Goal: Task Accomplishment & Management: Manage account settings

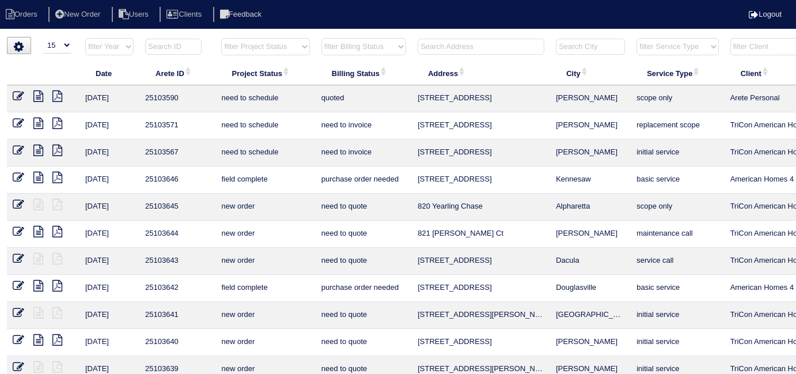
select select "15"
click at [434, 40] on input "text" at bounding box center [480, 47] width 127 height 16
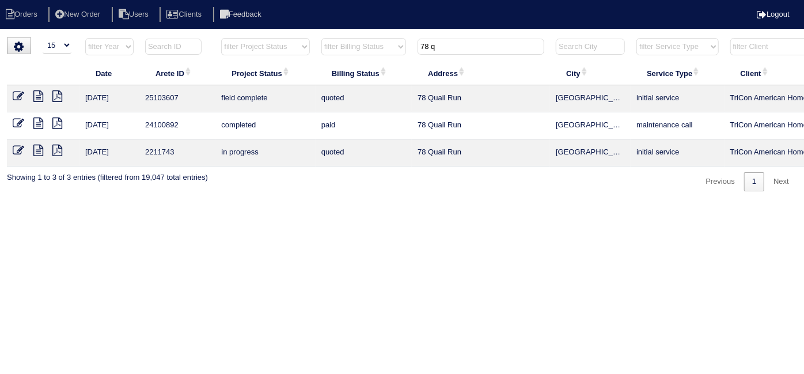
type input "78 q"
click at [18, 94] on icon at bounding box center [19, 96] width 12 height 12
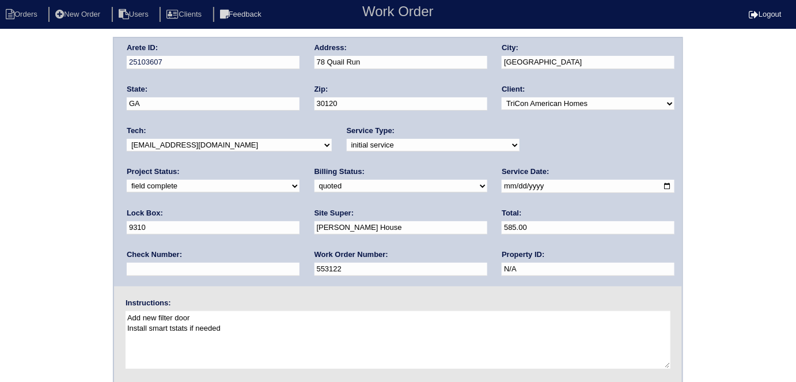
click at [299, 180] on select "new order assigned in progress field complete need to schedule admin review arc…" at bounding box center [213, 186] width 173 height 13
select select "need to schedule"
click at [299, 180] on select "new order assigned in progress field complete need to schedule admin review arc…" at bounding box center [213, 186] width 173 height 13
click at [314, 184] on select "need to quote quoted need to invoice invoiced paid warranty purchase order need…" at bounding box center [400, 186] width 173 height 13
select select "need to invoice"
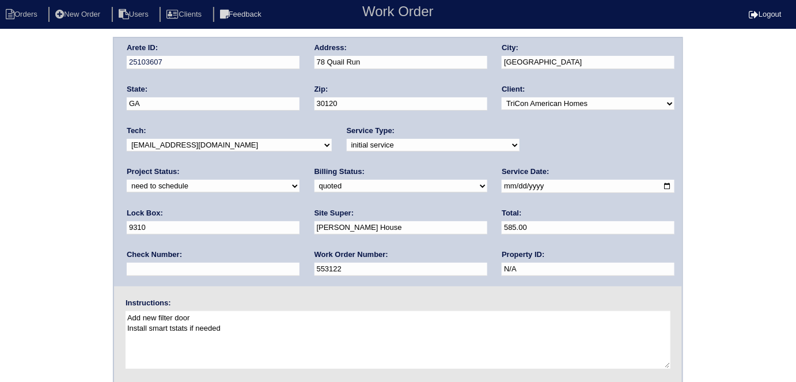
click at [314, 180] on select "need to quote quoted need to invoice invoiced paid warranty purchase order need…" at bounding box center [400, 186] width 173 height 13
click at [502, 185] on input "[DATE]" at bounding box center [588, 186] width 173 height 13
type input "2025-10-03"
drag, startPoint x: 61, startPoint y: 206, endPoint x: 50, endPoint y: 209, distance: 11.3
click at [60, 206] on div "Arete ID: 25103607 Address: 78 Quail Run City: Cartersville State: GA Zip: 3012…" at bounding box center [398, 270] width 796 height 466
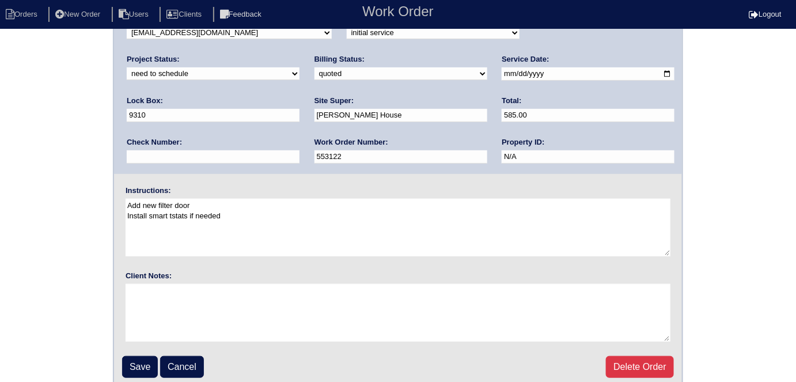
scroll to position [118, 0]
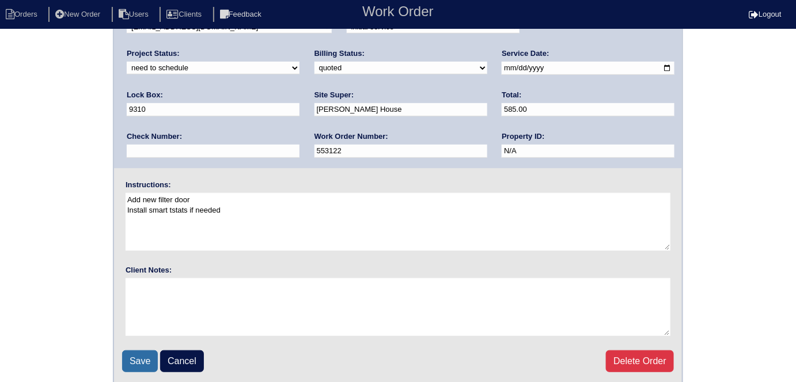
click at [132, 352] on input "Save" at bounding box center [140, 361] width 36 height 22
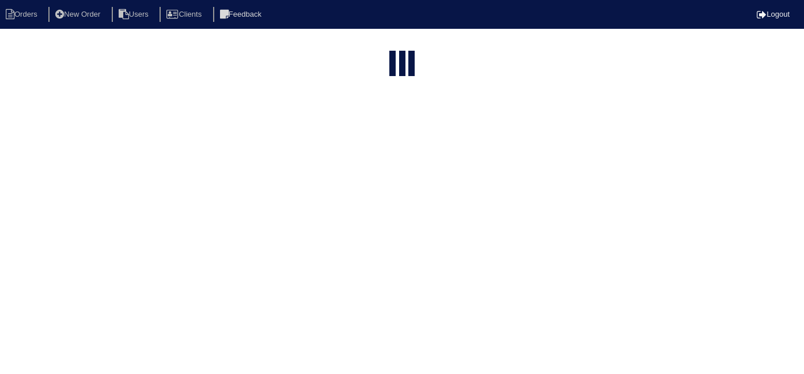
select select "15"
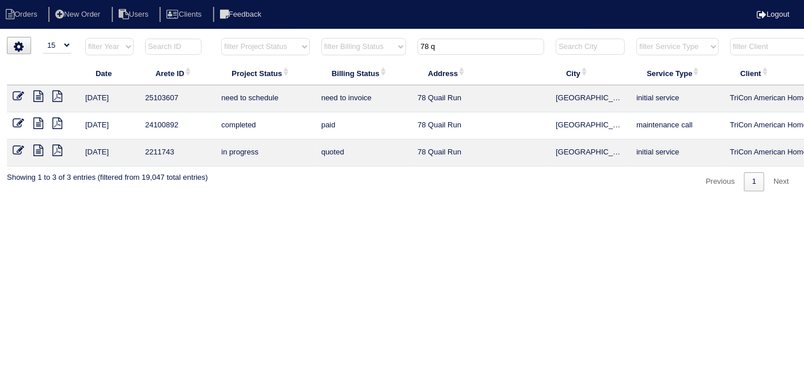
drag, startPoint x: 355, startPoint y: 373, endPoint x: 546, endPoint y: 372, distance: 191.2
click at [546, 203] on html "Orders New Order Users Clients Feedback Logout Orders New Order Users Clients M…" at bounding box center [402, 101] width 804 height 203
click at [547, 203] on html "Orders New Order Users Clients Feedback Logout Orders New Order Users Clients M…" at bounding box center [402, 101] width 804 height 203
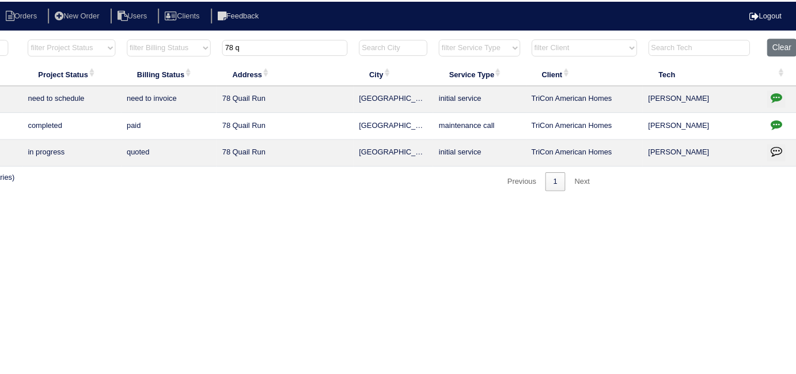
scroll to position [0, 196]
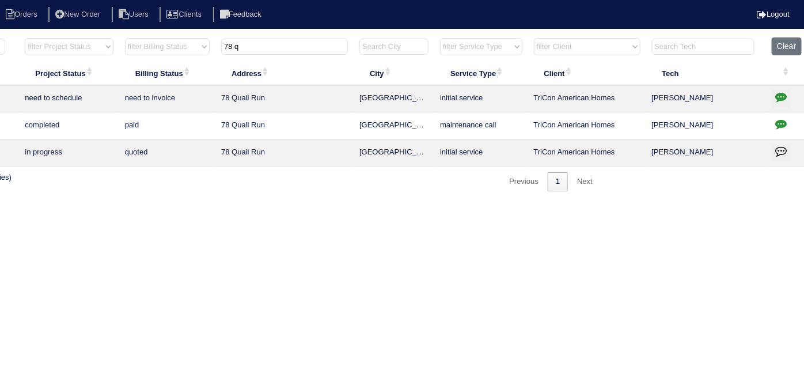
click at [781, 101] on icon "button" at bounding box center [781, 97] width 12 height 12
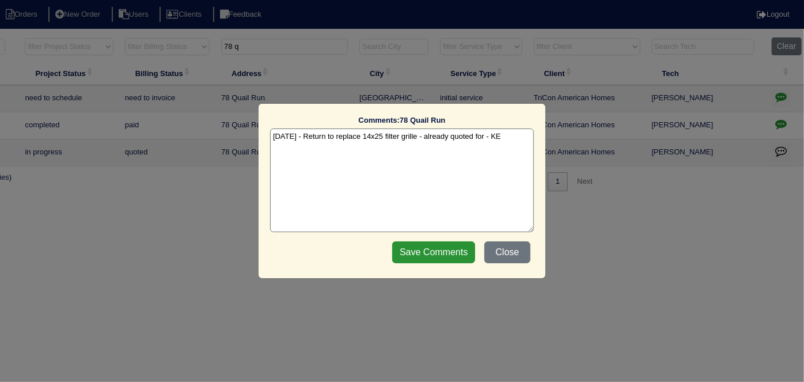
click at [510, 142] on textarea "10/2/25 - Return to replace 14x25 filter grille - already quoted for - KE" at bounding box center [402, 180] width 264 height 104
drag, startPoint x: 511, startPoint y: 137, endPoint x: 495, endPoint y: 141, distance: 17.1
click at [495, 141] on textarea "10/2/25 - Return to replace 14x25 filter grille - already quoted for - KE - Sen…" at bounding box center [402, 180] width 264 height 104
type textarea "10/2/25 - Return to replace 14x25 filter grille - already quoted for - Sent to …"
click at [438, 246] on input "Save Comments" at bounding box center [433, 252] width 83 height 22
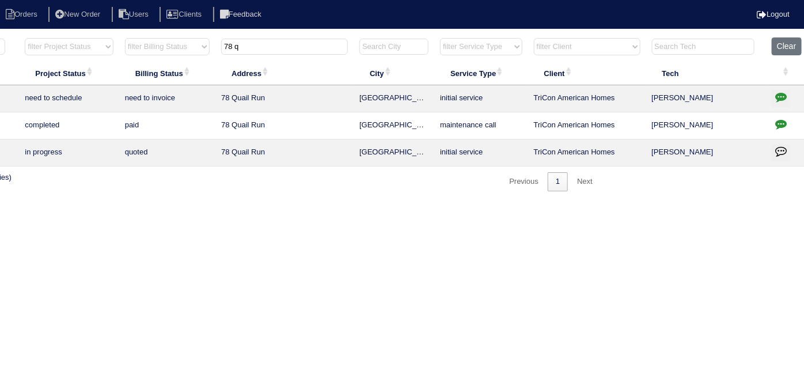
drag, startPoint x: 252, startPoint y: 55, endPoint x: 245, endPoint y: 53, distance: 7.3
click at [245, 53] on th "78 q" at bounding box center [284, 49] width 138 height 24
drag, startPoint x: 251, startPoint y: 50, endPoint x: 77, endPoint y: 39, distance: 174.3
click at [77, 39] on tr "filter Year -- Any Year -- 2025 2024 2023 2022 2021 2020 2019 filter Project St…" at bounding box center [310, 49] width 998 height 24
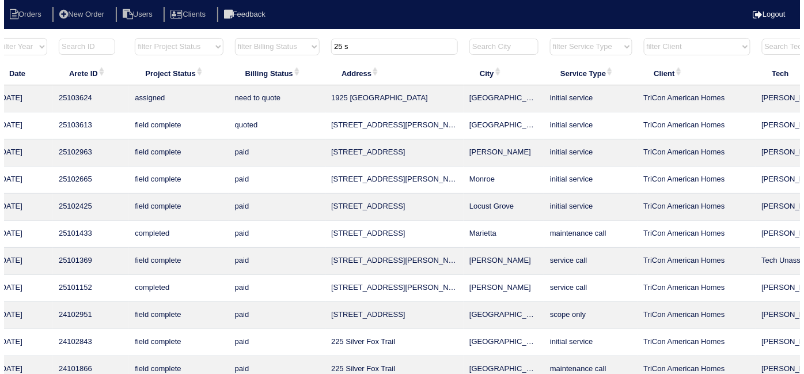
scroll to position [0, 0]
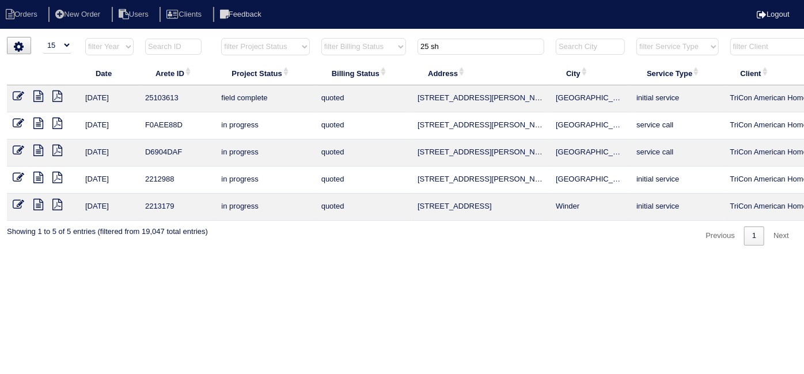
type input "25 sh"
click at [17, 96] on icon at bounding box center [19, 96] width 12 height 12
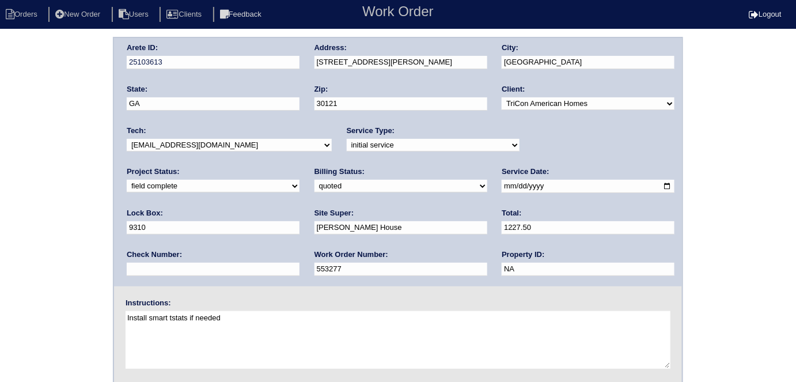
click at [314, 188] on select "need to quote quoted need to invoice invoiced paid warranty purchase order need…" at bounding box center [400, 186] width 173 height 13
select select "need to invoice"
click at [314, 180] on select "need to quote quoted need to invoice invoiced paid warranty purchase order need…" at bounding box center [400, 186] width 173 height 13
click at [48, 132] on div "Arete ID: 25103613 Address: 25 Shaw Blvd City: Cartersville State: GA Zip: 3012…" at bounding box center [398, 270] width 796 height 466
click at [50, 129] on div "Arete ID: 25103613 Address: 25 Shaw Blvd City: Cartersville State: GA Zip: 3012…" at bounding box center [398, 270] width 796 height 466
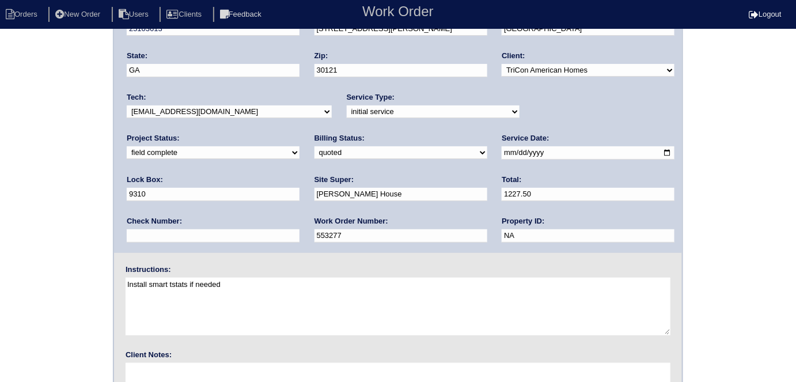
scroll to position [118, 0]
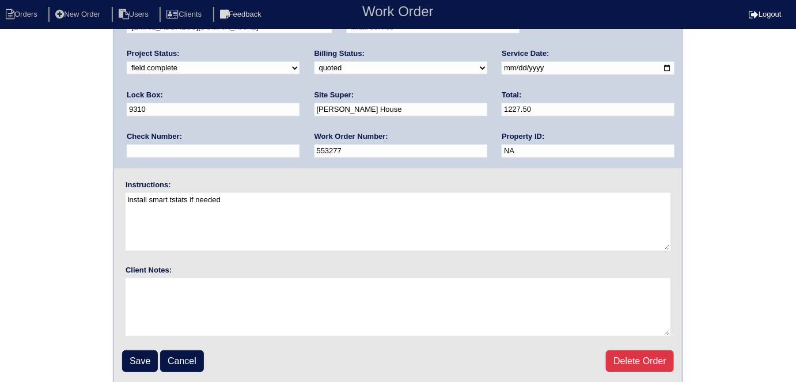
drag, startPoint x: 138, startPoint y: 351, endPoint x: 126, endPoint y: 347, distance: 12.7
click at [138, 351] on input "Save" at bounding box center [140, 361] width 36 height 22
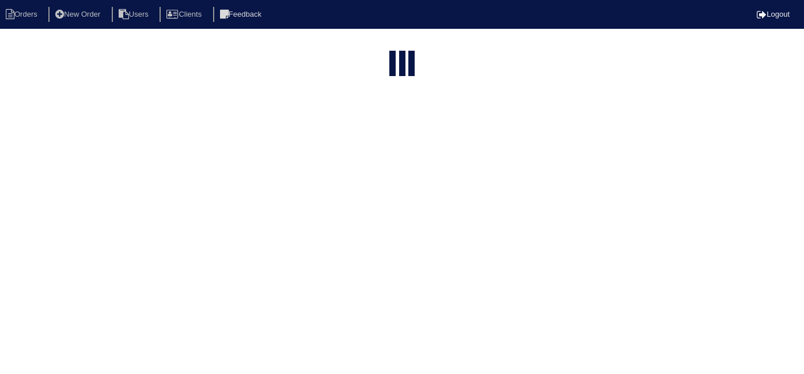
select select "15"
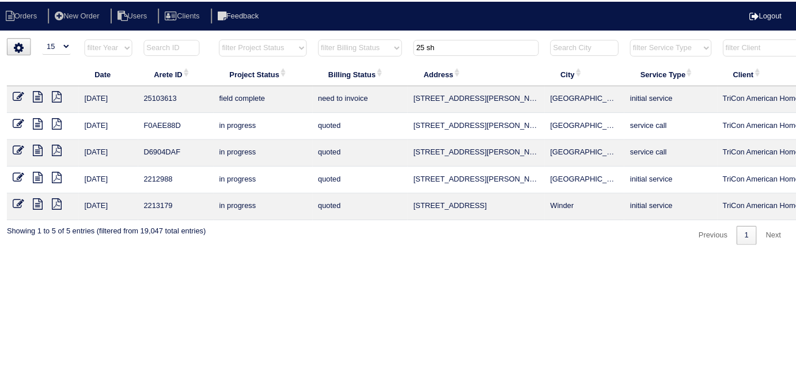
scroll to position [0, 200]
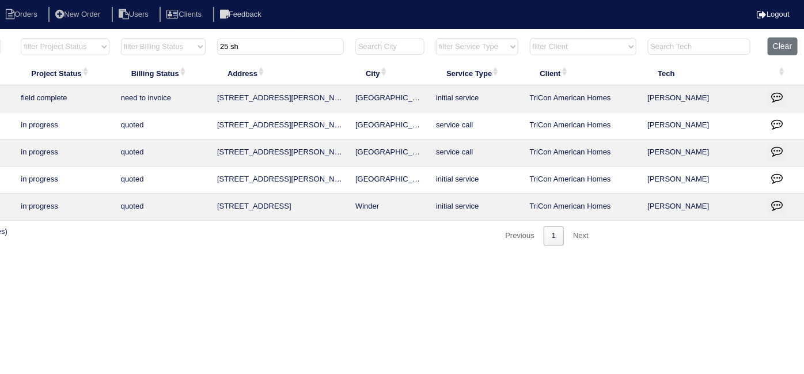
click at [775, 96] on icon "button" at bounding box center [777, 97] width 12 height 12
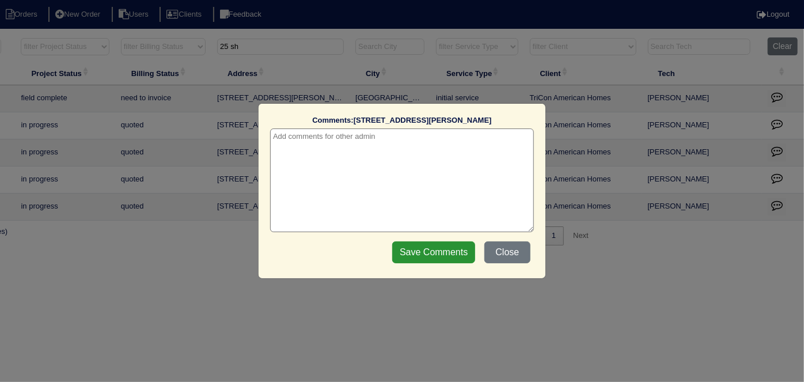
click at [355, 151] on textarea at bounding box center [402, 180] width 264 height 104
paste textarea "Duct cleaning"
type textarea "[DATE] - Duct cleaning approved - Sent to [PERSON_NAME]"
click at [433, 253] on input "Save Comments" at bounding box center [433, 252] width 83 height 22
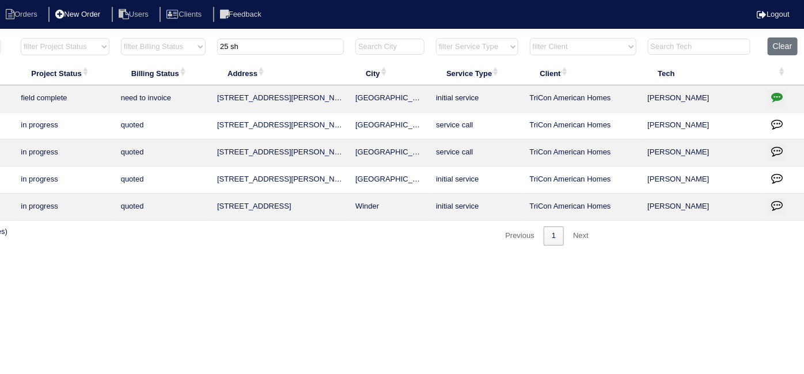
drag, startPoint x: 253, startPoint y: 50, endPoint x: 61, endPoint y: 13, distance: 195.7
click at [61, 37] on body "Orders New Order Users Clients Feedback Logout Orders New Order Users Clients M…" at bounding box center [202, 141] width 804 height 208
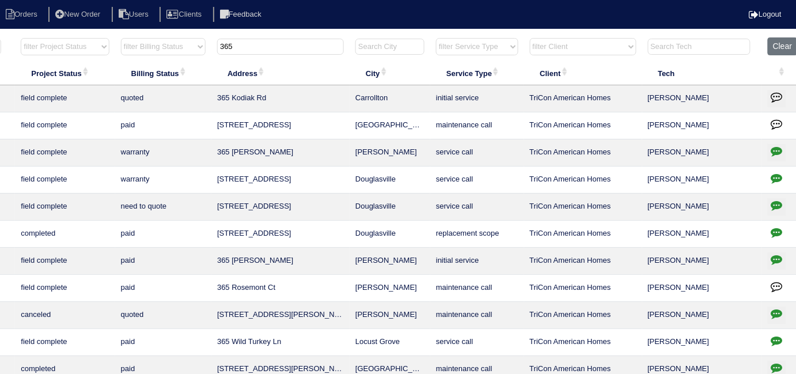
type input "365"
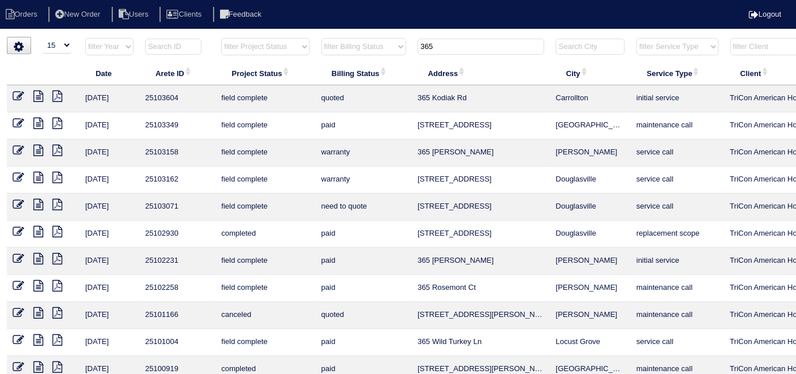
click at [23, 94] on icon at bounding box center [19, 96] width 12 height 12
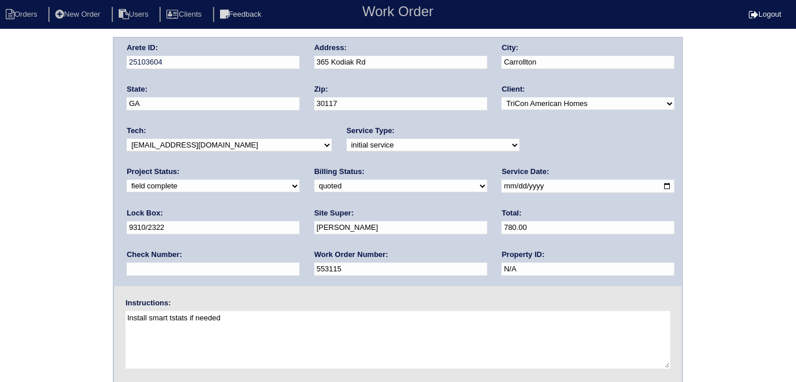
click at [314, 181] on select "need to quote quoted need to invoice invoiced paid warranty purchase order need…" at bounding box center [400, 186] width 173 height 13
select select "need to invoice"
click at [314, 180] on select "need to quote quoted need to invoice invoiced paid warranty purchase order need…" at bounding box center [400, 186] width 173 height 13
click at [314, 223] on input "[PERSON_NAME]" at bounding box center [400, 227] width 173 height 13
drag, startPoint x: 78, startPoint y: 158, endPoint x: 70, endPoint y: 159, distance: 8.7
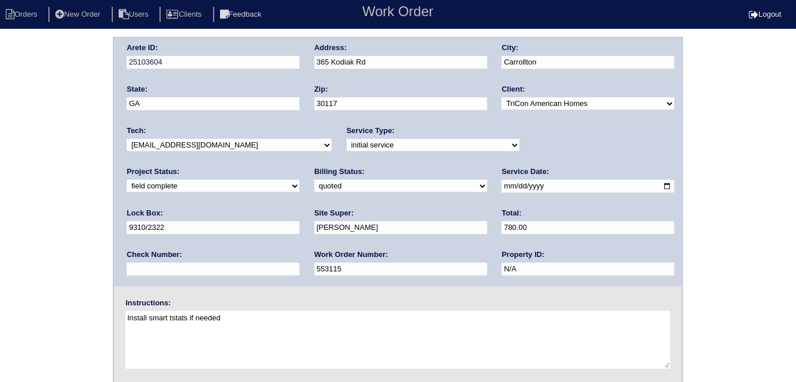
click at [78, 158] on div "Arete ID: 25103604 Address: [STREET_ADDRESS] City: [GEOGRAPHIC_DATA] State: [GE…" at bounding box center [398, 270] width 796 height 466
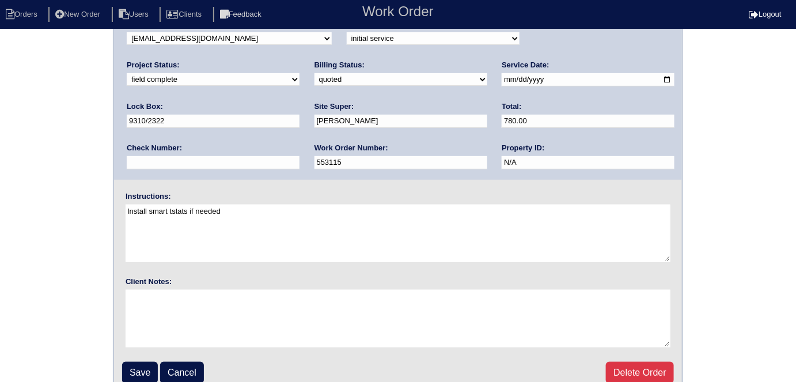
scroll to position [118, 0]
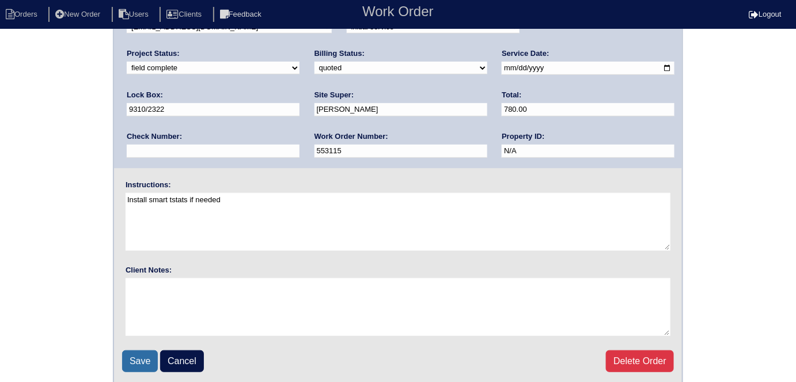
click at [144, 359] on input "Save" at bounding box center [140, 361] width 36 height 22
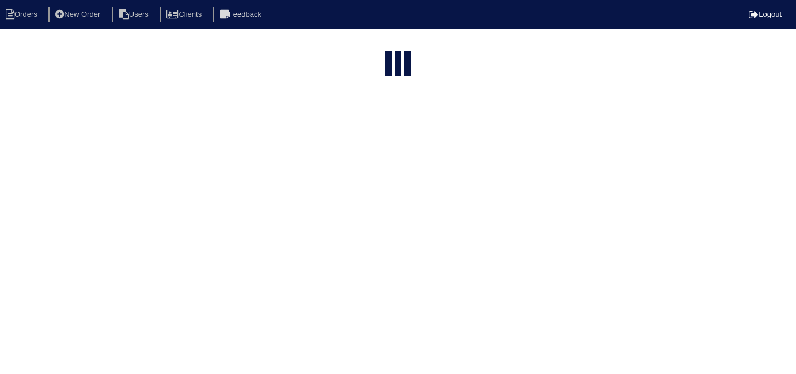
select select "15"
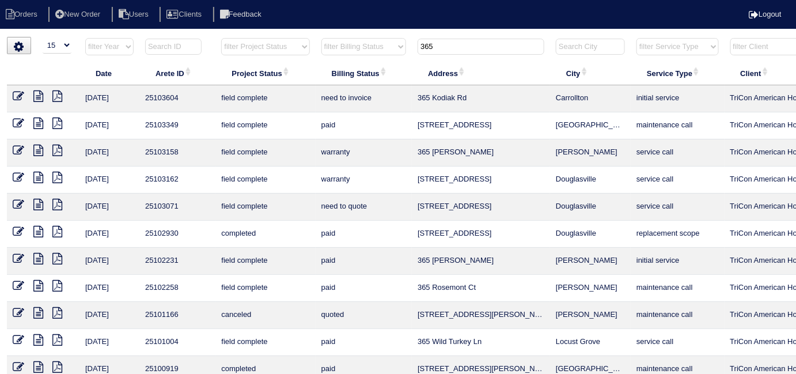
drag, startPoint x: 461, startPoint y: 57, endPoint x: 434, endPoint y: 53, distance: 27.4
click at [434, 54] on th "365" at bounding box center [481, 49] width 138 height 24
drag, startPoint x: 439, startPoint y: 47, endPoint x: 344, endPoint y: 39, distance: 95.9
click at [344, 39] on tr "filter Year -- Any Year -- 2025 2024 2023 2022 2021 2020 2019 filter Project St…" at bounding box center [506, 49] width 998 height 24
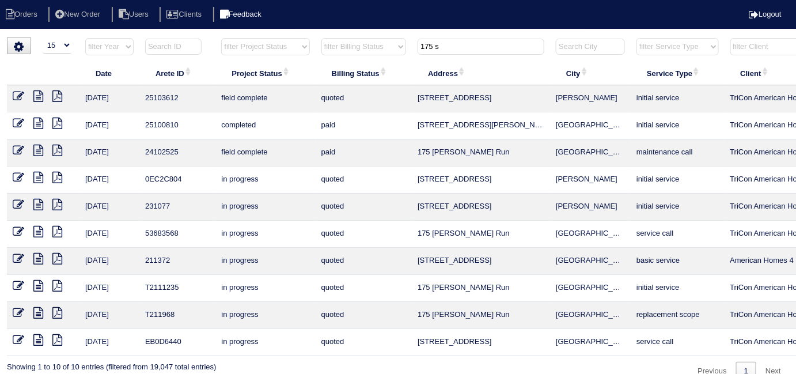
type input "175 s"
click at [18, 93] on icon at bounding box center [19, 96] width 12 height 12
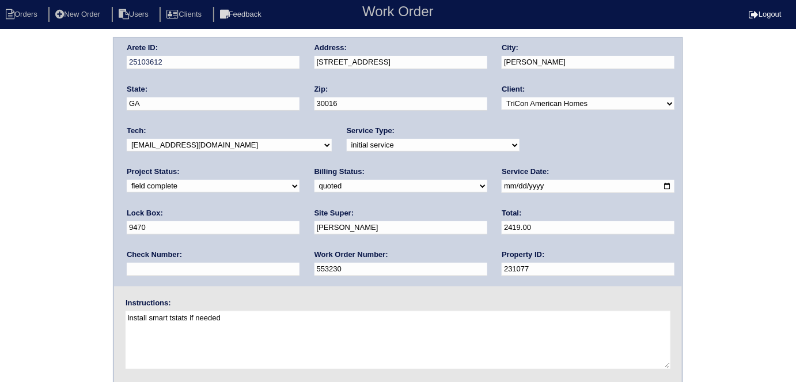
click at [314, 196] on div "Billing Status: need to quote quoted need to invoice invoiced paid warranty pur…" at bounding box center [400, 182] width 173 height 32
click at [314, 189] on select "need to quote quoted need to invoice invoiced paid warranty purchase order need…" at bounding box center [400, 186] width 173 height 13
select select "need to invoice"
click at [314, 180] on select "need to quote quoted need to invoice invoiced paid warranty purchase order need…" at bounding box center [400, 186] width 173 height 13
click at [75, 205] on div "Arete ID: 25103612 Address: 175 Saddle Ln City: Covington State: GA Zip: 30016 …" at bounding box center [398, 270] width 796 height 466
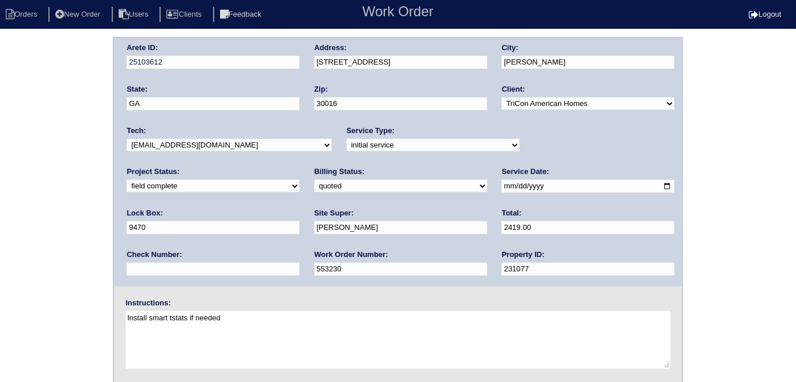
click at [78, 169] on div "Arete ID: 25103612 Address: 175 Saddle Ln City: Covington State: GA Zip: 30016 …" at bounding box center [398, 270] width 796 height 466
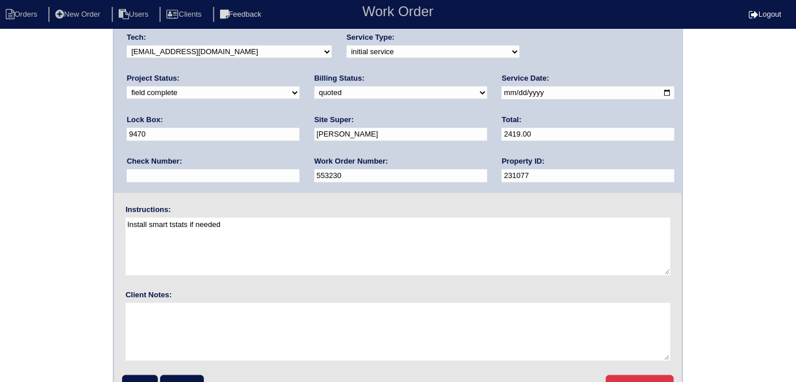
scroll to position [118, 0]
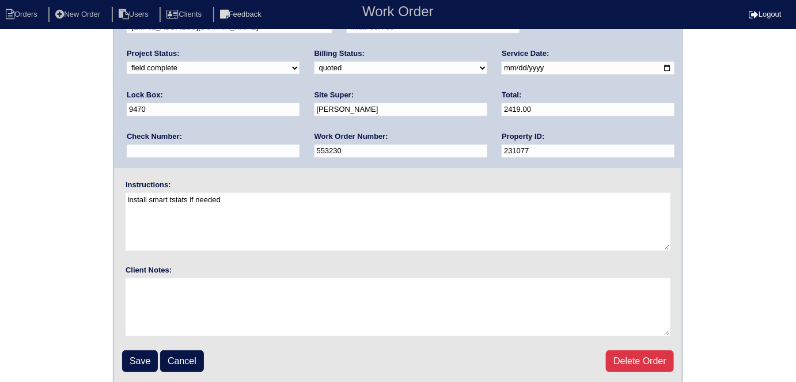
click at [52, 204] on div "Arete ID: 25103612 Address: 175 Saddle Ln City: Covington State: GA Zip: 30016 …" at bounding box center [398, 152] width 796 height 466
drag, startPoint x: 127, startPoint y: 356, endPoint x: 131, endPoint y: 322, distance: 34.2
click at [126, 352] on input "Save" at bounding box center [140, 361] width 36 height 22
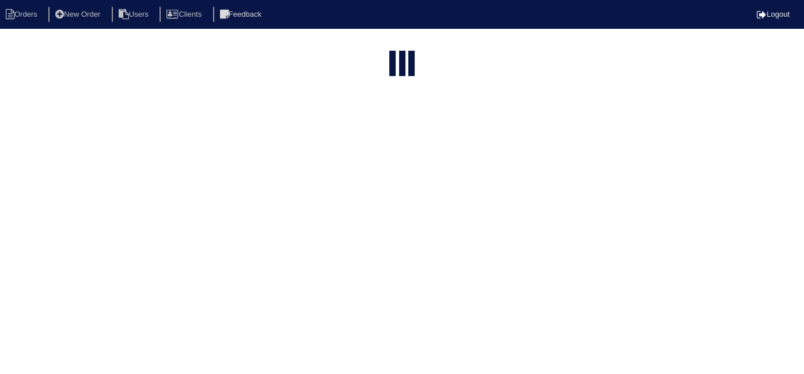
select select "15"
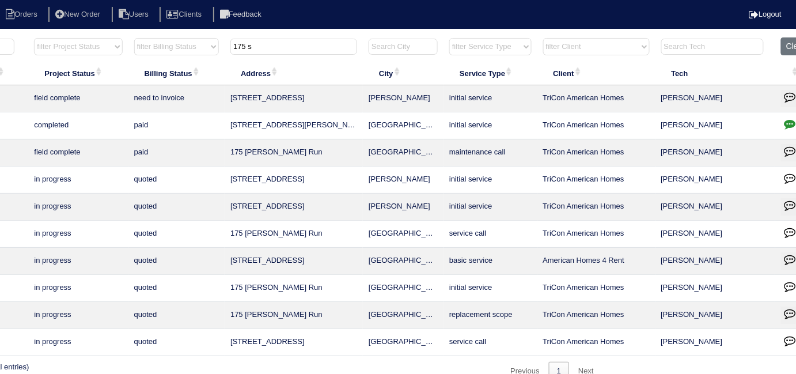
scroll to position [0, 208]
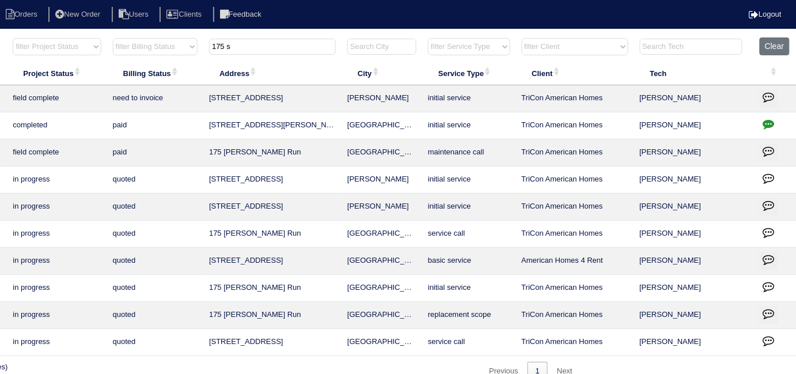
click at [772, 95] on icon "button" at bounding box center [769, 97] width 12 height 12
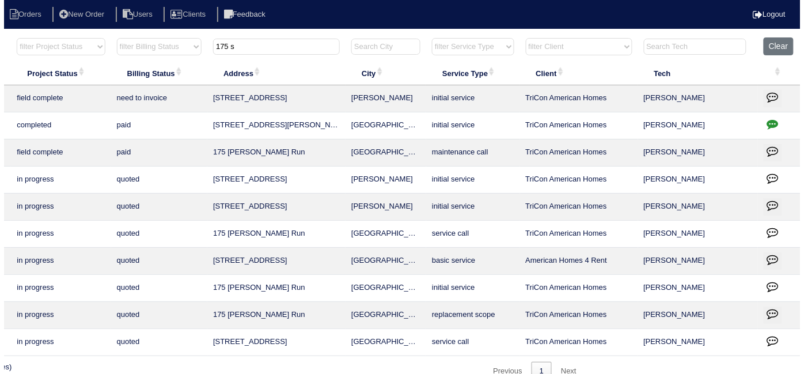
scroll to position [0, 200]
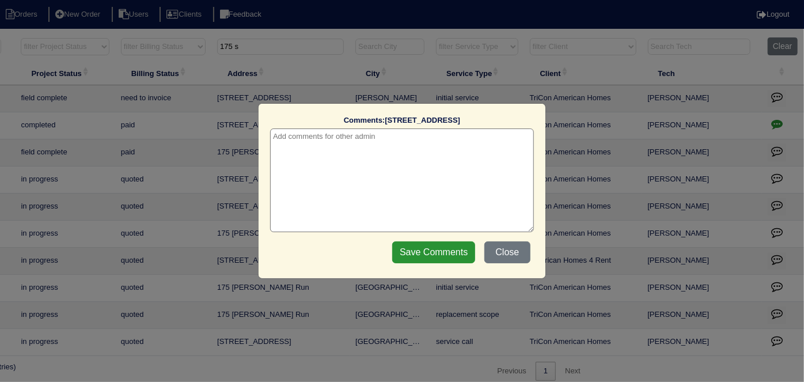
click at [370, 140] on textarea at bounding box center [402, 180] width 264 height 104
paste textarea "Blown in insulation 900sq ft"
type textarea "[DATE] - Blown in insulation 900sq ft approved - Sent to [PERSON_NAME]"
click at [405, 245] on input "Save Comments" at bounding box center [433, 252] width 83 height 22
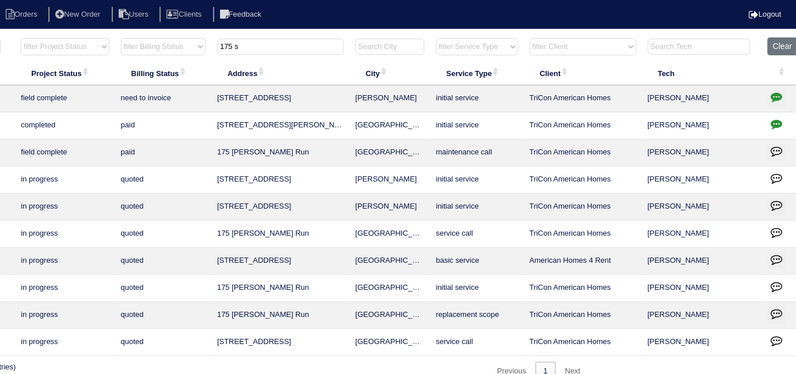
drag, startPoint x: 257, startPoint y: 50, endPoint x: 0, endPoint y: 39, distance: 257.6
click at [0, 60] on table "Date Arete ID Project Status Billing Status Address City Service Type Client Te…" at bounding box center [306, 196] width 998 height 318
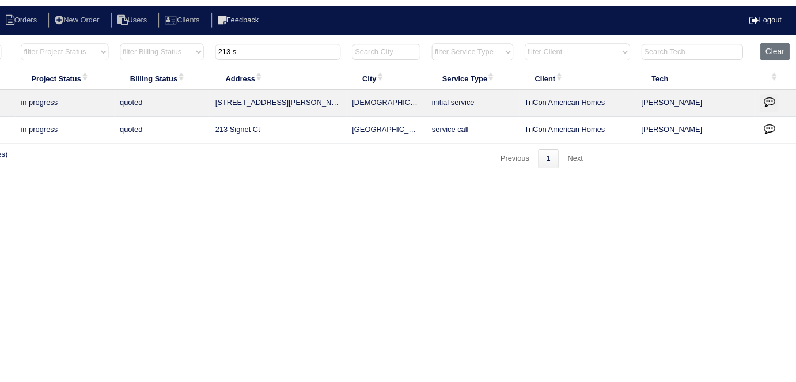
scroll to position [0, 0]
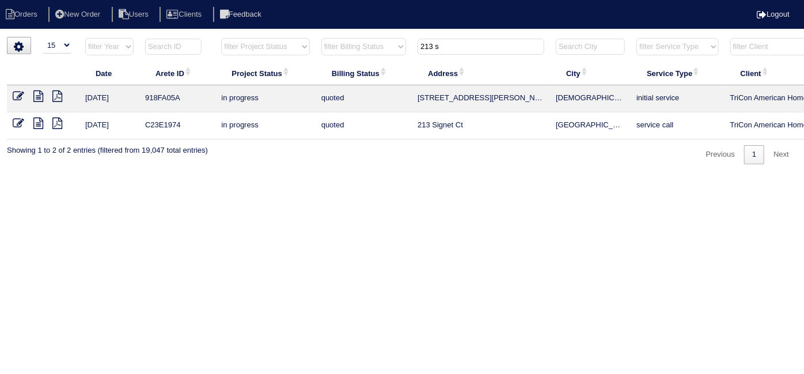
type input "213 s"
click at [89, 7] on li "New Order" at bounding box center [78, 15] width 61 height 16
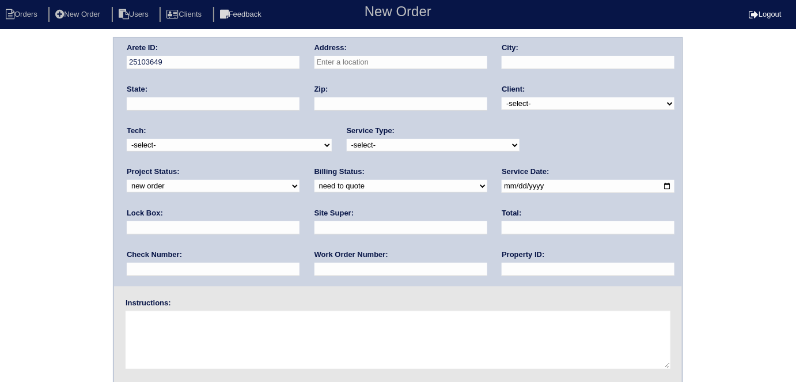
click at [346, 64] on input "text" at bounding box center [400, 62] width 173 height 13
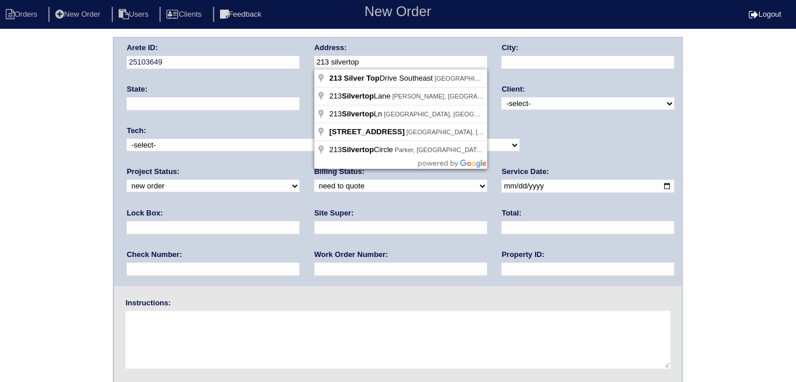
click at [353, 63] on input "213 silvertop" at bounding box center [400, 62] width 173 height 13
click at [337, 64] on input "213 silvertop" at bounding box center [400, 62] width 173 height 13
click at [359, 59] on input "213 Silvertop" at bounding box center [400, 62] width 173 height 13
type input "213 Silvertop"
click at [539, 71] on div "City:" at bounding box center [588, 59] width 173 height 32
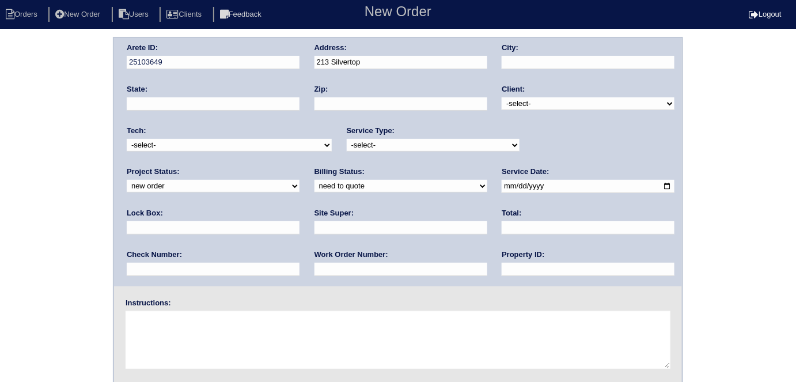
click at [539, 65] on input "text" at bounding box center [588, 62] width 173 height 13
type input "[PERSON_NAME]"
type input "GA"
type input "30017"
type input "[PERSON_NAME]"
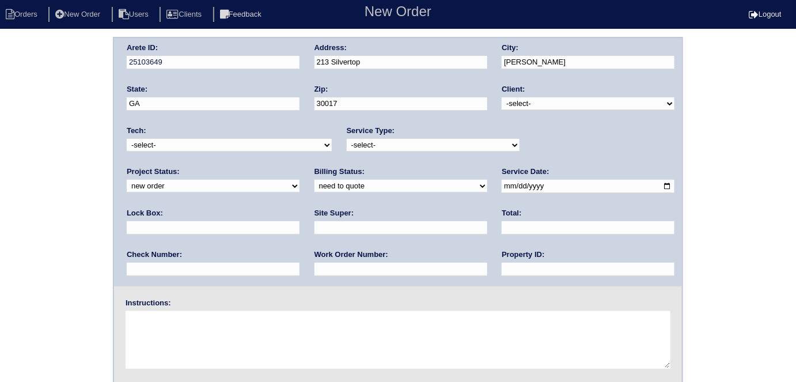
click at [401, 64] on input "213 Silvertop" at bounding box center [400, 62] width 173 height 13
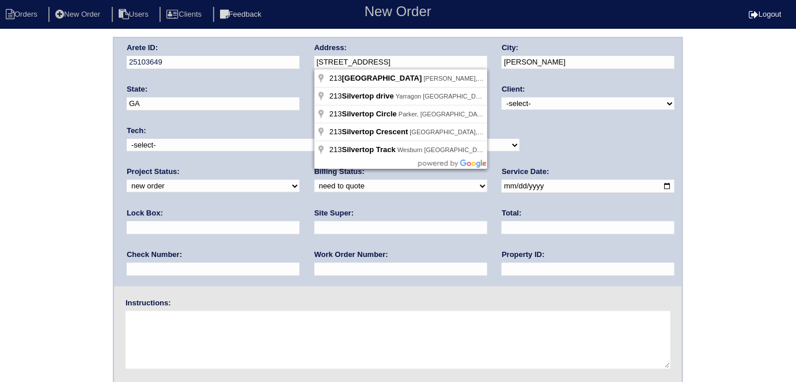
type input "[STREET_ADDRESS]"
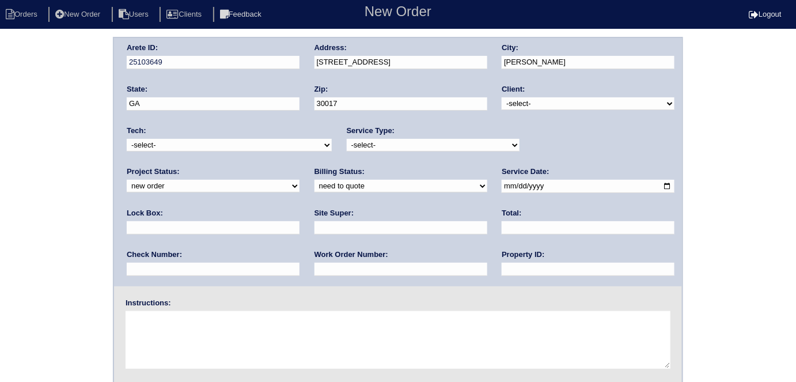
click at [419, 29] on html "Orders New Order Users Clients Feedback New Order Logout New Order Orders New O…" at bounding box center [398, 251] width 796 height 503
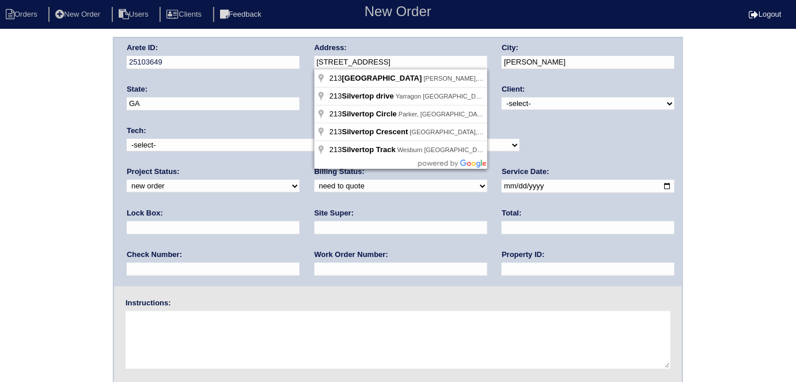
click at [262, 57] on div "Arete ID: 25103649 Address: 213 Silvertop Drive City: Grayson State: GA Zip: 30…" at bounding box center [398, 162] width 568 height 248
click at [564, 77] on div "Arete ID: 25103649 Address: 213 Silvertop Drive City: Grayson State: GA Zip: 30…" at bounding box center [398, 162] width 568 height 248
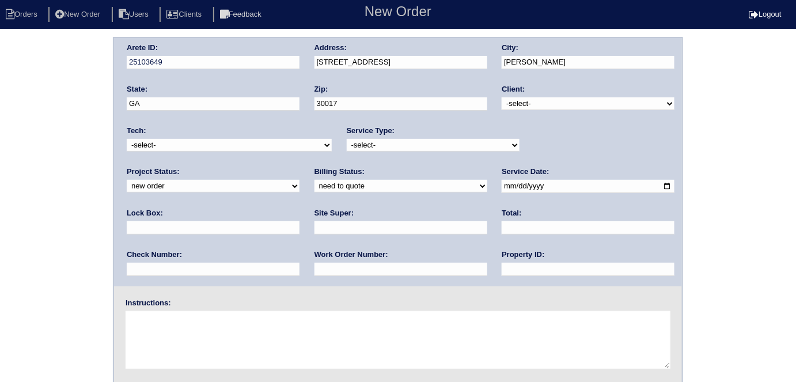
click at [525, 97] on select "-select- TriCon American Homes American Homes 4 Rent First Key Homes Zillow The…" at bounding box center [588, 103] width 173 height 13
select select "1"
click at [502, 97] on select "-select- TriCon American Homes American Homes 4 Rent First Key Homes Zillow The…" at bounding box center [588, 103] width 173 height 13
click at [409, 149] on select "-select- initial service basic service maintenance call replacement scope servi…" at bounding box center [433, 145] width 173 height 13
select select "scope only"
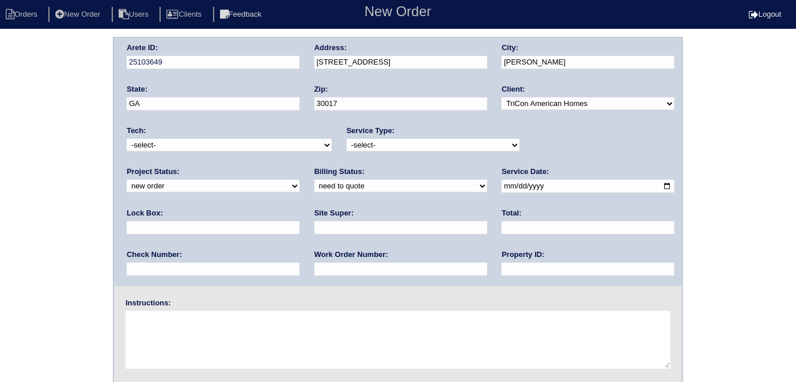
click at [347, 139] on select "-select- initial service basic service maintenance call replacement scope servi…" at bounding box center [433, 145] width 173 height 13
click at [299, 221] on input "text" at bounding box center [213, 227] width 173 height 13
type input "0302?"
click at [502, 187] on input "date" at bounding box center [588, 186] width 173 height 13
type input "2025-10-02"
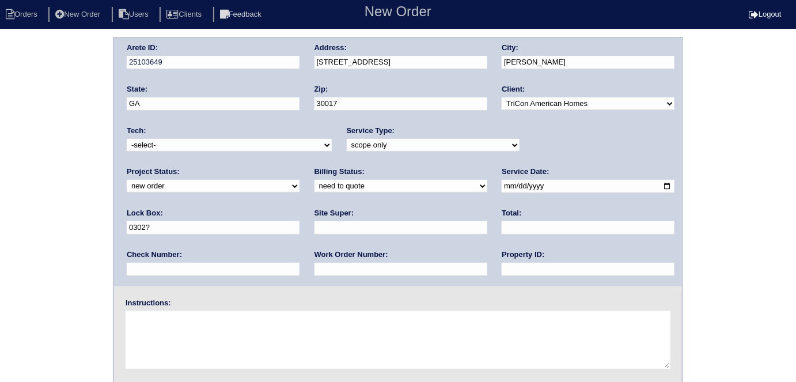
click at [502, 275] on div "Property ID:" at bounding box center [588, 265] width 173 height 32
drag, startPoint x: 382, startPoint y: 269, endPoint x: 384, endPoint y: 263, distance: 5.9
click at [502, 268] on input "text" at bounding box center [588, 269] width 173 height 13
type input "N/A"
click at [314, 223] on input "text" at bounding box center [400, 227] width 173 height 13
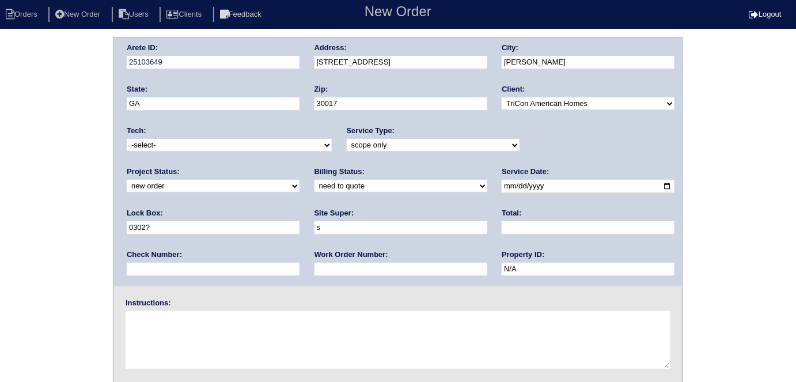
type input "Sharon Campana"
click at [187, 336] on textarea at bounding box center [398, 340] width 545 height 58
type textarea "Scope for service/repairs needed"
click at [0, 253] on div "Arete ID: 25103649 Address: 213 Silvertop Drive City: Grayson State: GA Zip: 30…" at bounding box center [398, 270] width 796 height 466
click at [68, 204] on div "Arete ID: 25103649 Address: 213 Silvertop Drive City: Grayson State: GA Zip: 30…" at bounding box center [398, 270] width 796 height 466
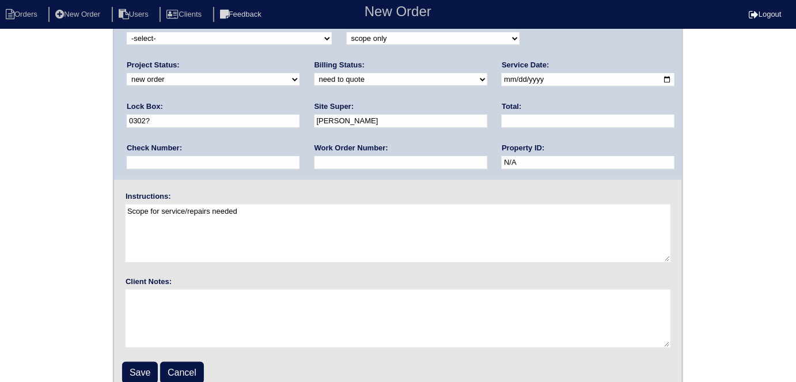
scroll to position [118, 0]
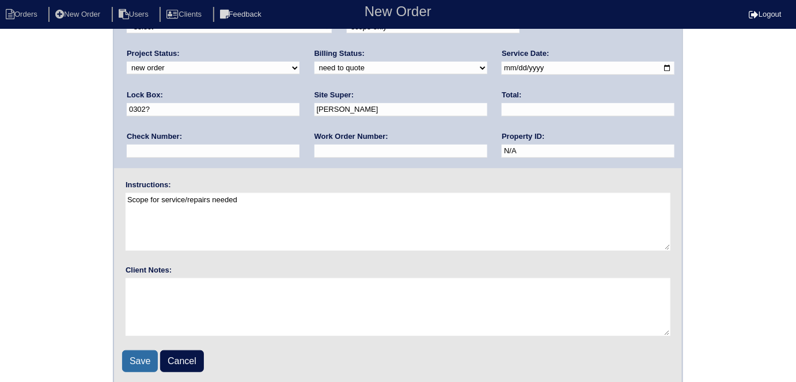
click at [144, 366] on input "Save" at bounding box center [140, 361] width 36 height 22
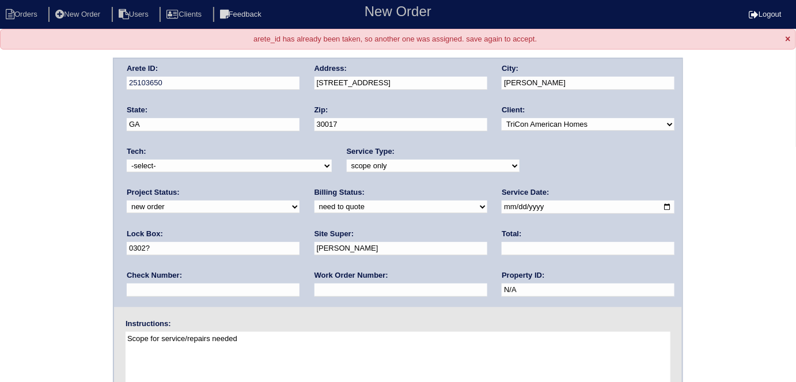
click at [50, 117] on div "Arete ID: 25103650 Address: 213 Silvertop Drive City: Grayson State: GA Zip: 30…" at bounding box center [398, 291] width 796 height 466
click at [263, 86] on div "Arete ID: 25103650 Address: 213 Silvertop Drive City: Grayson State: GA Zip: 30…" at bounding box center [398, 183] width 568 height 248
click at [10, 203] on div "Arete ID: 25103650 Address: 213 Silvertop Drive City: Grayson State: GA Zip: 30…" at bounding box center [398, 291] width 796 height 466
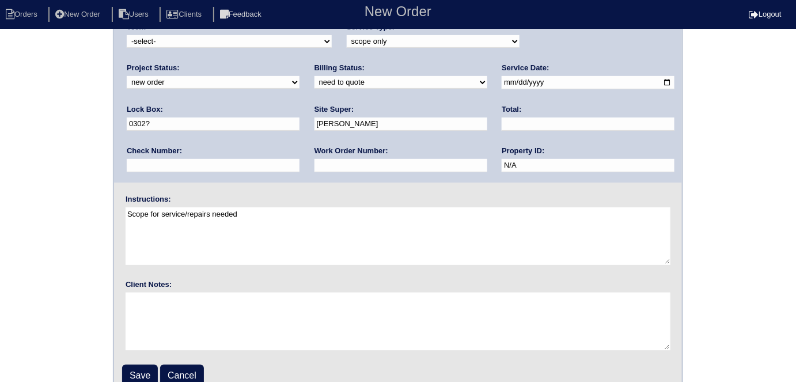
scroll to position [138, 0]
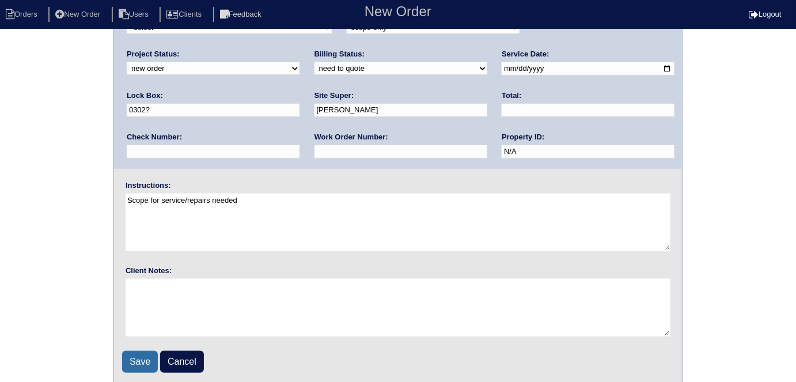
click at [141, 358] on input "Save" at bounding box center [140, 362] width 36 height 22
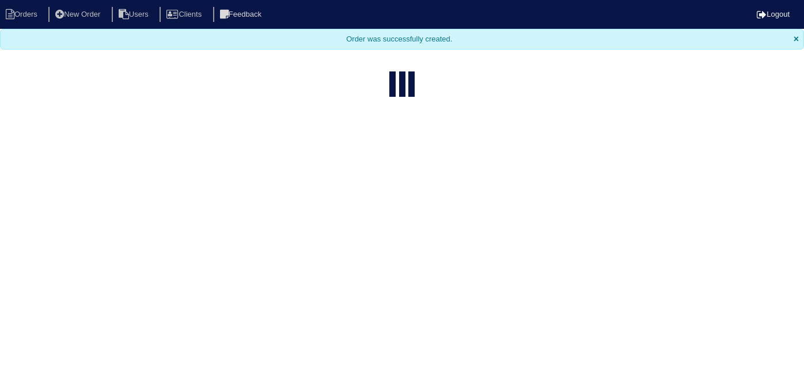
select select "15"
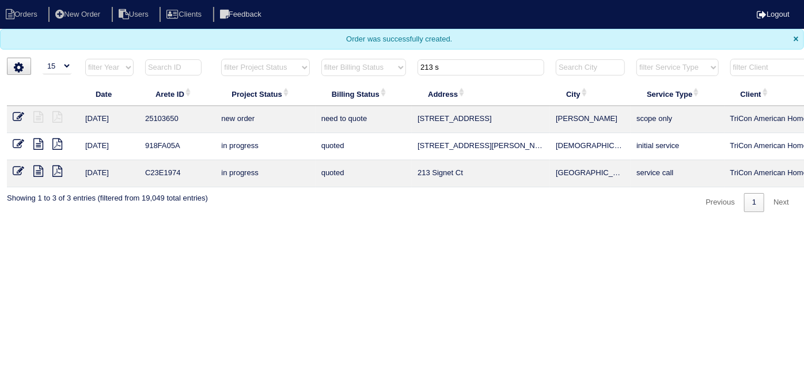
drag, startPoint x: 466, startPoint y: 65, endPoint x: 304, endPoint y: 46, distance: 162.9
click at [304, 46] on body "Orders New Order Users Clients Feedback Logout Orders New Order Users Clients M…" at bounding box center [402, 106] width 804 height 212
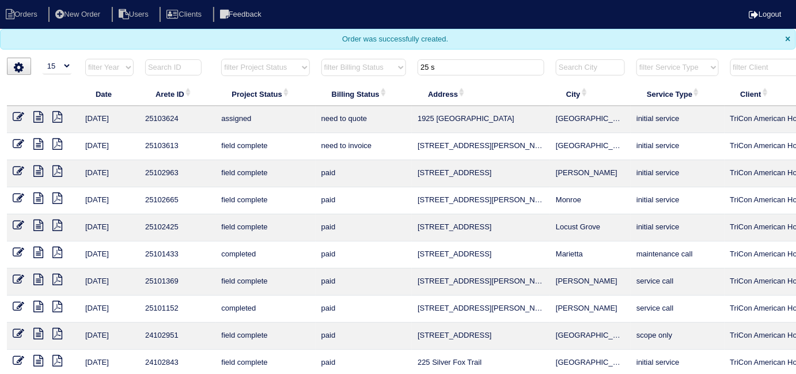
scroll to position [0, 208]
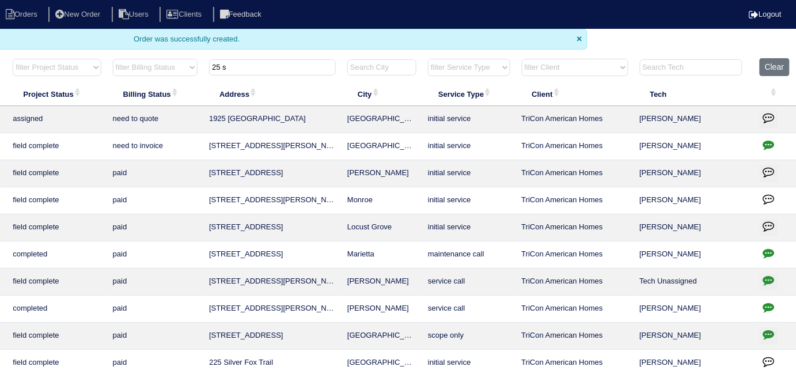
type input "25 s"
click at [770, 141] on icon "button" at bounding box center [769, 145] width 12 height 12
type textarea "[DATE] - Duct cleaning approved - Sent to [PERSON_NAME]"
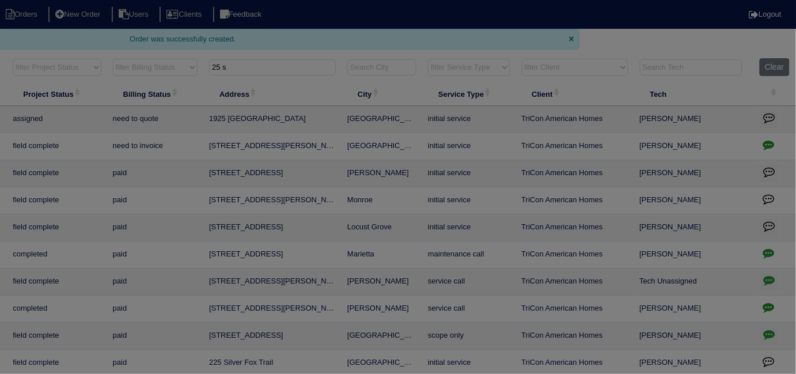
scroll to position [0, 200]
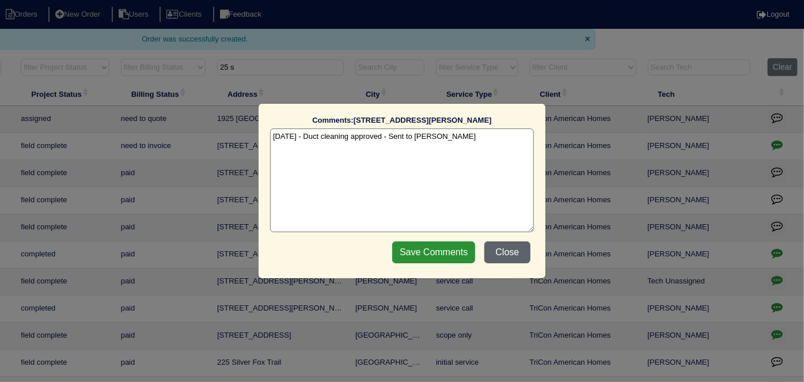
click at [520, 249] on button "Close" at bounding box center [507, 252] width 46 height 22
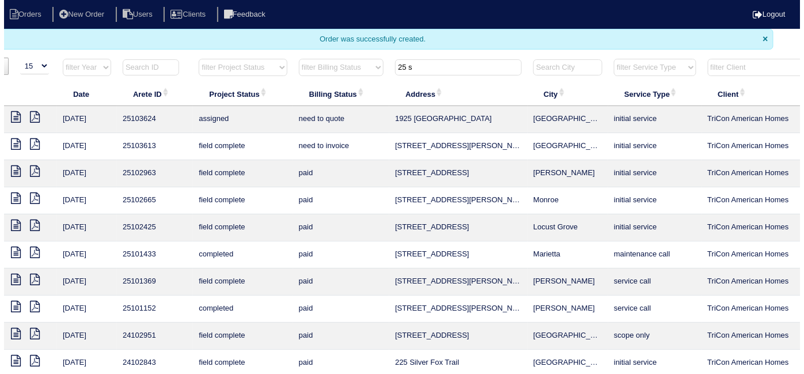
scroll to position [0, 0]
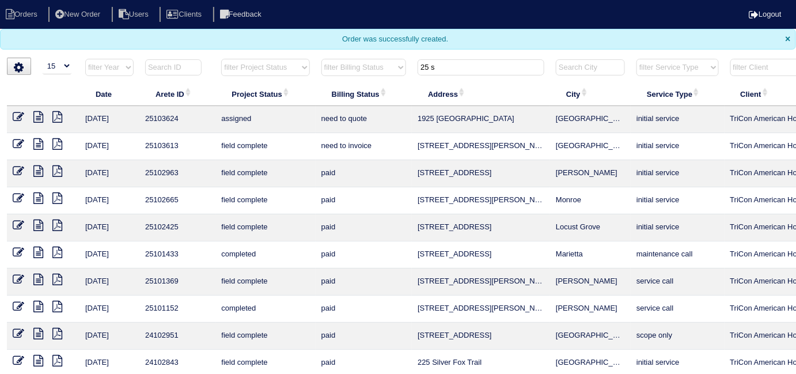
click at [461, 71] on input "25 s" at bounding box center [480, 67] width 127 height 16
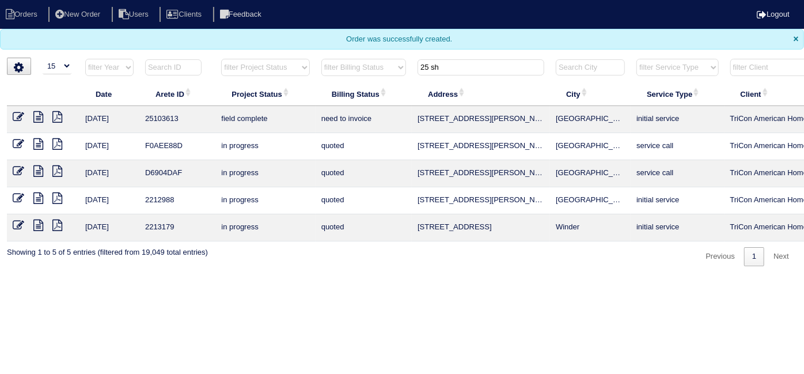
type input "25 sh"
click at [21, 111] on icon at bounding box center [19, 117] width 12 height 12
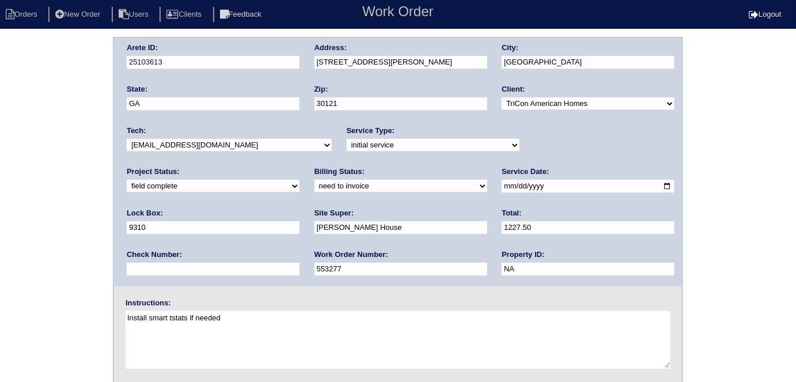
click at [314, 184] on select "need to quote quoted need to invoice invoiced paid warranty purchase order need…" at bounding box center [400, 186] width 173 height 13
drag, startPoint x: 390, startPoint y: 235, endPoint x: 381, endPoint y: 230, distance: 10.6
click at [502, 233] on div "Total: 1227.50" at bounding box center [588, 224] width 173 height 32
drag, startPoint x: 380, startPoint y: 230, endPoint x: 152, endPoint y: 208, distance: 229.0
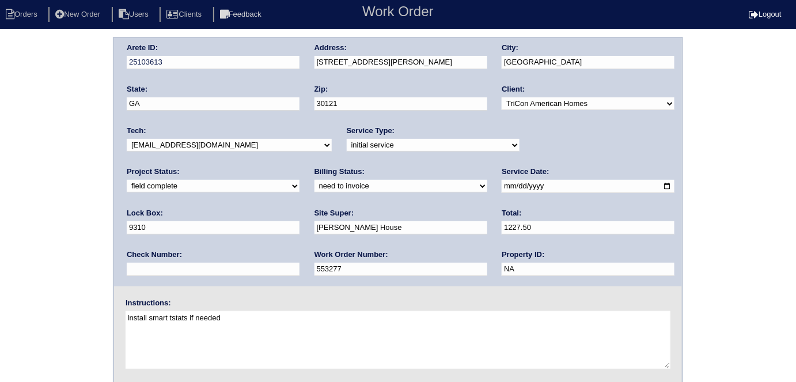
click at [153, 209] on div "Arete ID: 25103613 Address: 25 Shaw Blvd City: Cartersville State: GA Zip: 3012…" at bounding box center [398, 162] width 568 height 248
type input "517.50"
click at [0, 193] on div "Arete ID: 25103613 Address: 25 Shaw Blvd City: Cartersville State: GA Zip: 3012…" at bounding box center [398, 270] width 796 height 466
click at [314, 183] on select "need to quote quoted need to invoice invoiced paid warranty purchase order need…" at bounding box center [400, 186] width 173 height 13
select select "quoted"
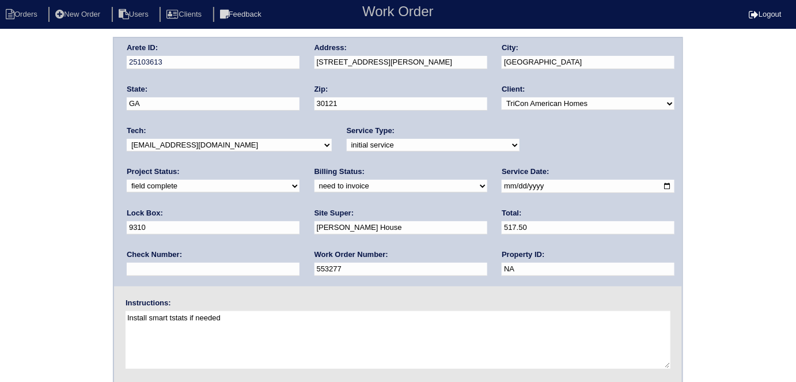
click at [314, 180] on select "need to quote quoted need to invoice invoiced paid warranty purchase order need…" at bounding box center [400, 186] width 173 height 13
click at [41, 208] on div "Arete ID: 25103613 Address: 25 Shaw Blvd City: Cartersville State: GA Zip: 3012…" at bounding box center [398, 270] width 796 height 466
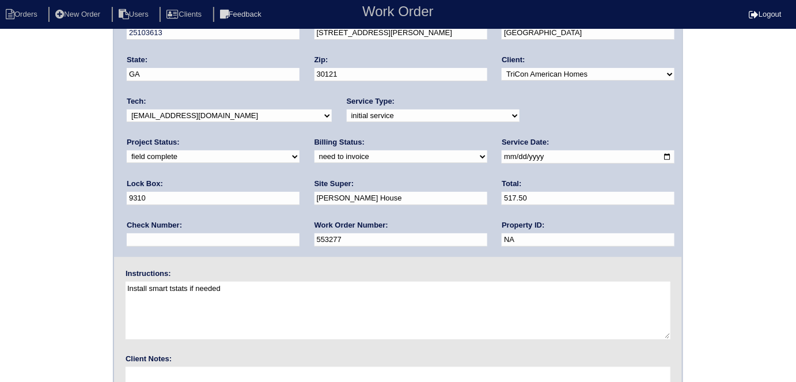
scroll to position [118, 0]
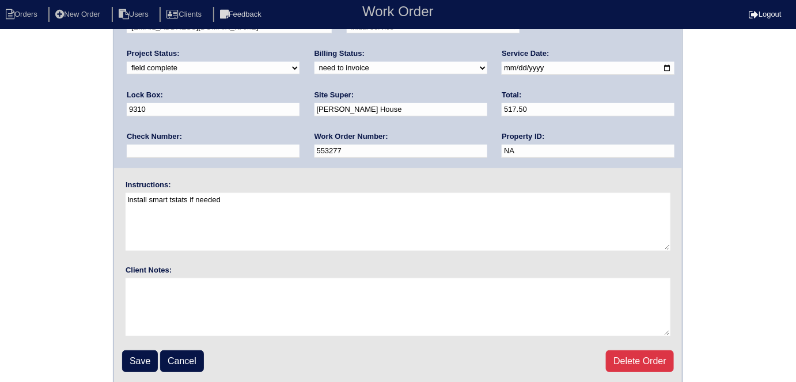
click at [32, 123] on div "Arete ID: 25103613 Address: 25 Shaw Blvd City: Cartersville State: GA Zip: 3012…" at bounding box center [398, 152] width 796 height 466
drag, startPoint x: 184, startPoint y: 152, endPoint x: 174, endPoint y: 152, distance: 9.2
click at [314, 152] on input "553277" at bounding box center [400, 151] width 173 height 13
click at [20, 153] on div "Arete ID: 25103613 Address: 25 Shaw Blvd City: Cartersville State: GA Zip: 3012…" at bounding box center [398, 152] width 796 height 466
click at [126, 360] on input "Save" at bounding box center [140, 361] width 36 height 22
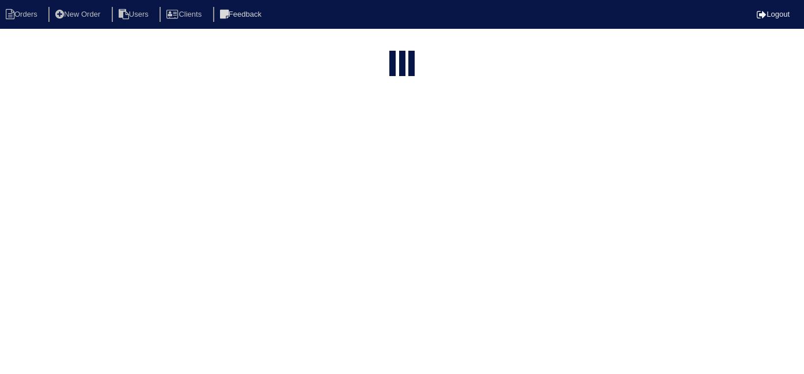
select select "15"
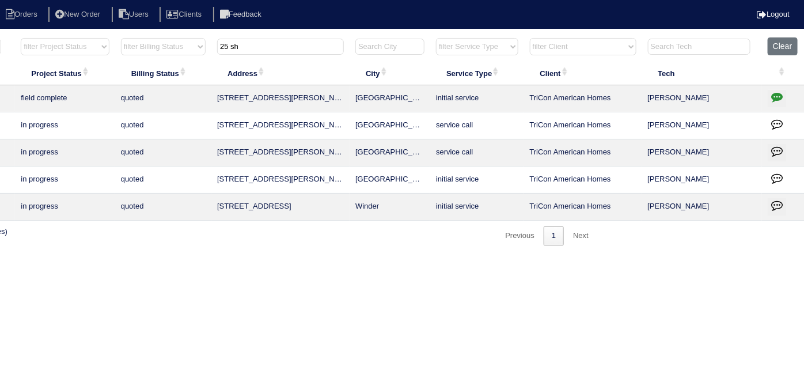
drag, startPoint x: 769, startPoint y: 98, endPoint x: 775, endPoint y: 94, distance: 7.5
click at [769, 97] on button "button" at bounding box center [777, 98] width 18 height 17
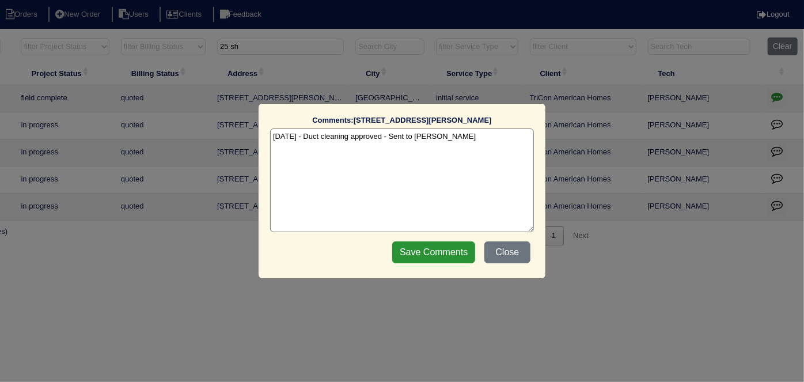
click at [449, 131] on textarea "10/2/25 - Duct cleaning approved - Sent to Dan - KE" at bounding box center [402, 180] width 264 height 104
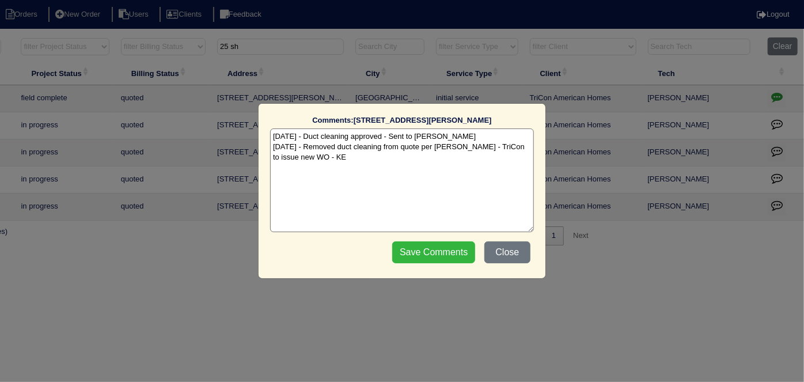
type textarea "10/2/25 - Duct cleaning approved - Sent to Dan - KE 10/2/25 - Removed duct clea…"
click at [470, 244] on input "Save Comments" at bounding box center [433, 252] width 83 height 22
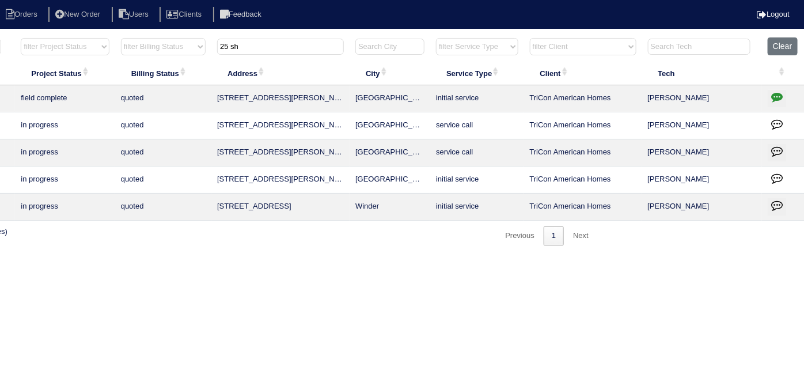
drag, startPoint x: 274, startPoint y: 45, endPoint x: 154, endPoint y: 32, distance: 119.9
click at [162, 37] on tr "filter Year -- Any Year -- 2025 2024 2023 2022 2021 2020 2019 filter Project St…" at bounding box center [306, 49] width 998 height 24
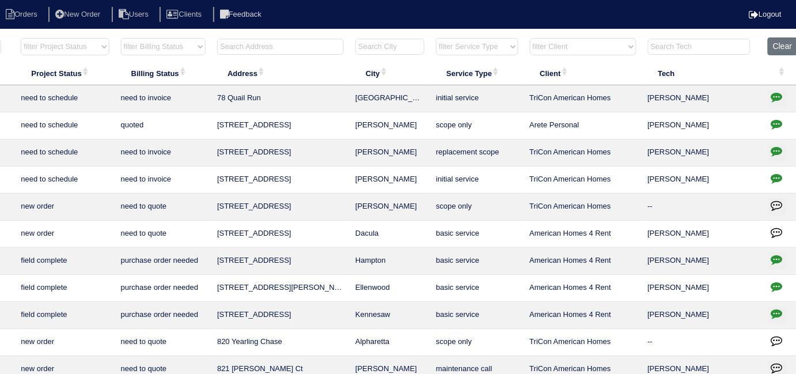
click at [237, 51] on input "text" at bounding box center [280, 47] width 127 height 16
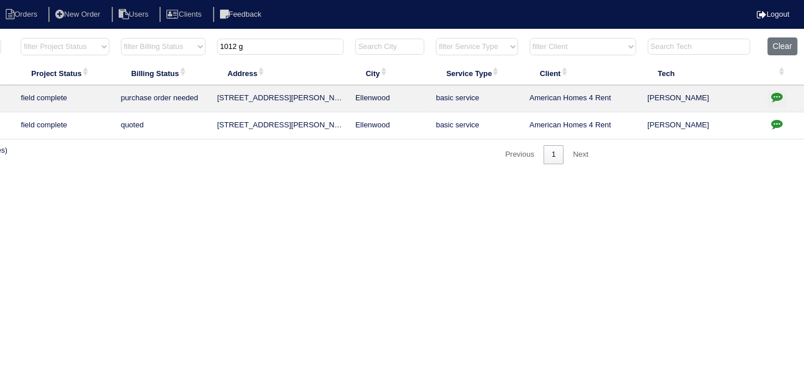
scroll to position [0, 0]
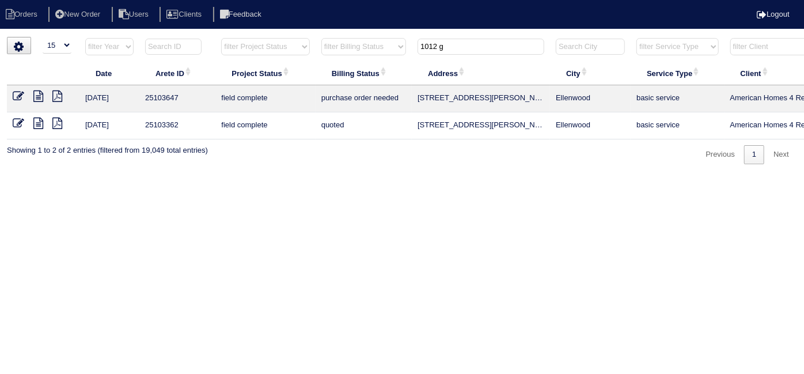
type input "1012 g"
click at [21, 93] on icon at bounding box center [19, 96] width 12 height 12
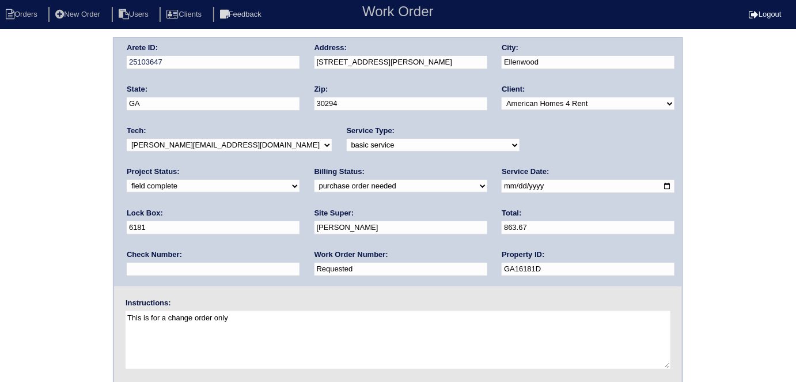
click at [314, 191] on select "need to quote quoted need to invoice invoiced paid warranty purchase order need…" at bounding box center [400, 186] width 173 height 13
select select "quoted"
click at [314, 180] on select "need to quote quoted need to invoice invoiced paid warranty purchase order need…" at bounding box center [400, 186] width 173 height 13
drag, startPoint x: 166, startPoint y: 272, endPoint x: 27, endPoint y: 273, distance: 139.4
click at [27, 273] on div "Arete ID: 25103647 Address: [STREET_ADDRESS][PERSON_NAME] City: [GEOGRAPHIC_DAT…" at bounding box center [398, 270] width 796 height 466
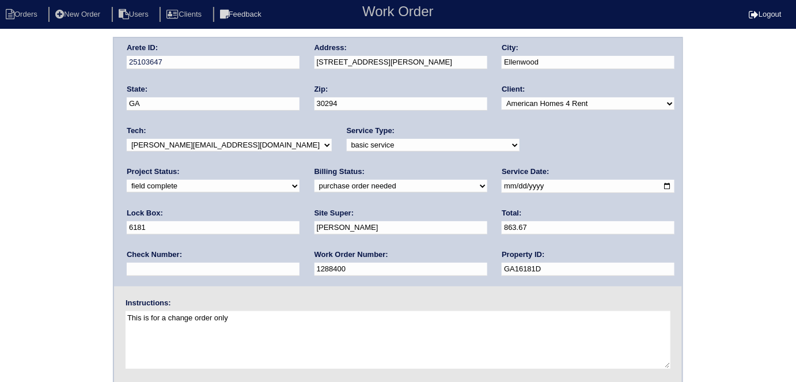
type input "1288400"
click at [27, 273] on div "Arete ID: 25103647 Address: [STREET_ADDRESS][PERSON_NAME] City: [GEOGRAPHIC_DAT…" at bounding box center [398, 270] width 796 height 466
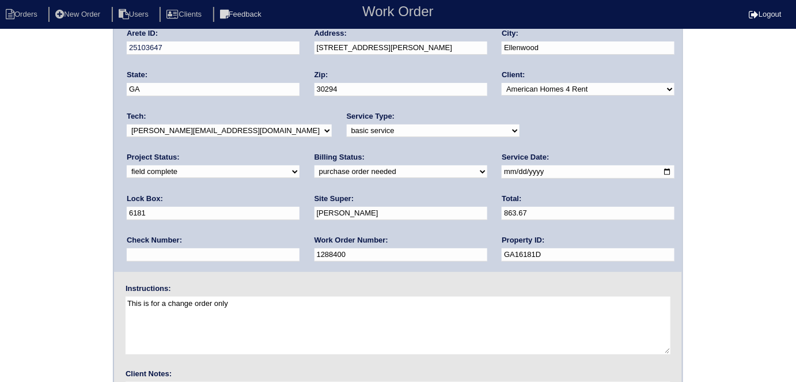
scroll to position [14, 0]
click at [314, 169] on select "need to quote quoted need to invoice invoiced paid warranty purchase order need…" at bounding box center [400, 172] width 173 height 13
select select "need to invoice"
click at [314, 166] on select "need to quote quoted need to invoice invoiced paid warranty purchase order need…" at bounding box center [400, 172] width 173 height 13
click at [42, 222] on div "Arete ID: 25103647 Address: [STREET_ADDRESS][PERSON_NAME] City: [GEOGRAPHIC_DAT…" at bounding box center [398, 256] width 796 height 466
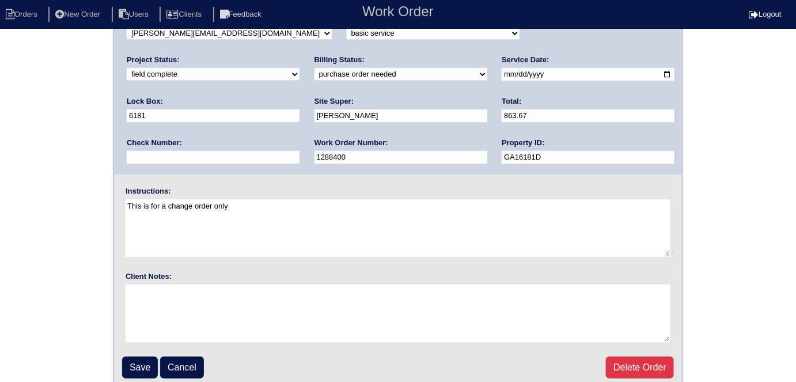
scroll to position [118, 0]
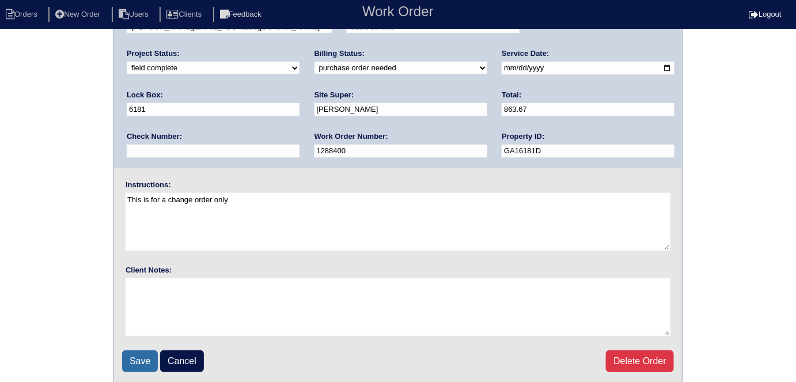
click at [135, 363] on input "Save" at bounding box center [140, 361] width 36 height 22
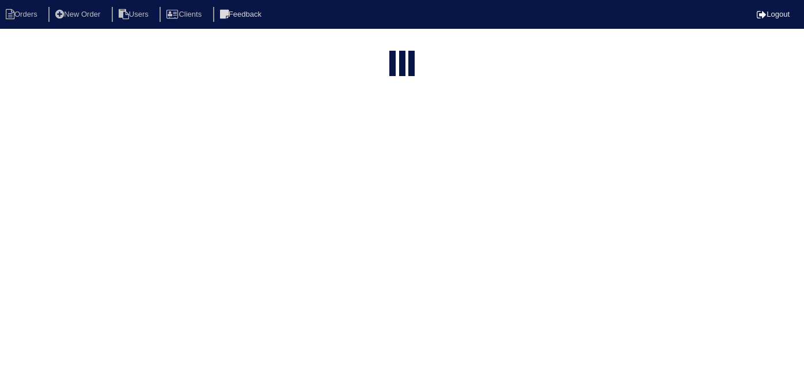
select select "15"
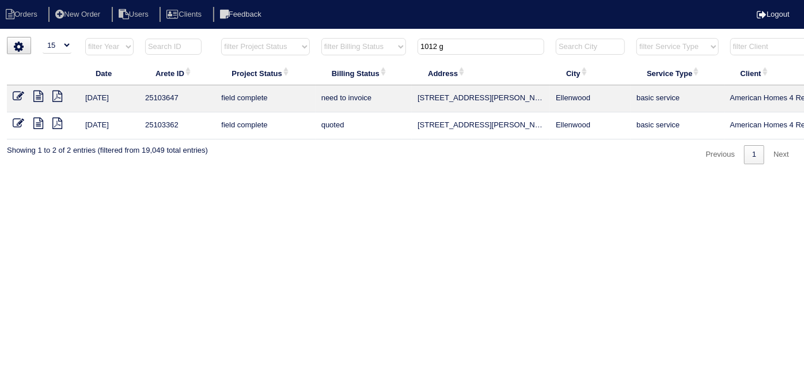
click at [519, 176] on html "Orders New Order Users Clients Feedback Logout Orders New Order Users Clients M…" at bounding box center [402, 88] width 804 height 176
drag, startPoint x: 462, startPoint y: 45, endPoint x: 202, endPoint y: 54, distance: 259.8
click at [210, 54] on tr "filter Year -- Any Year -- 2025 2024 2023 2022 2021 2020 2019 filter Project St…" at bounding box center [506, 49] width 998 height 24
